Goal: Navigation & Orientation: Find specific page/section

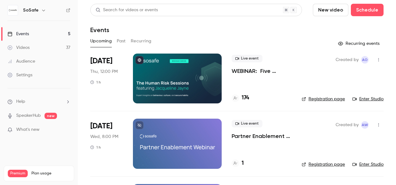
click at [370, 98] on link "Enter Studio" at bounding box center [367, 99] width 31 height 6
